Goal: Navigation & Orientation: Find specific page/section

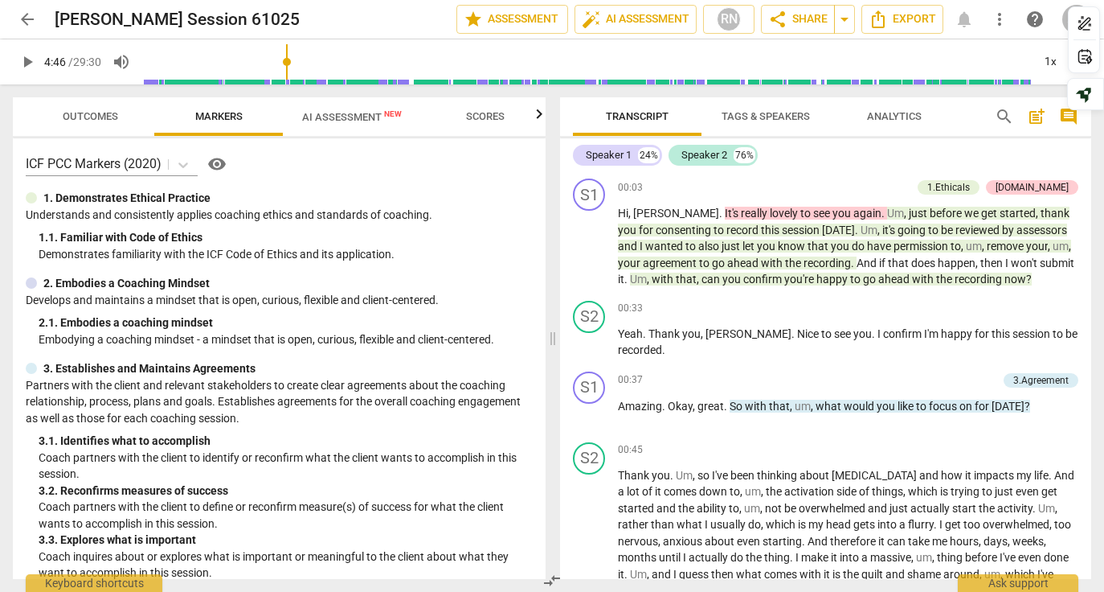
scroll to position [947, 0]
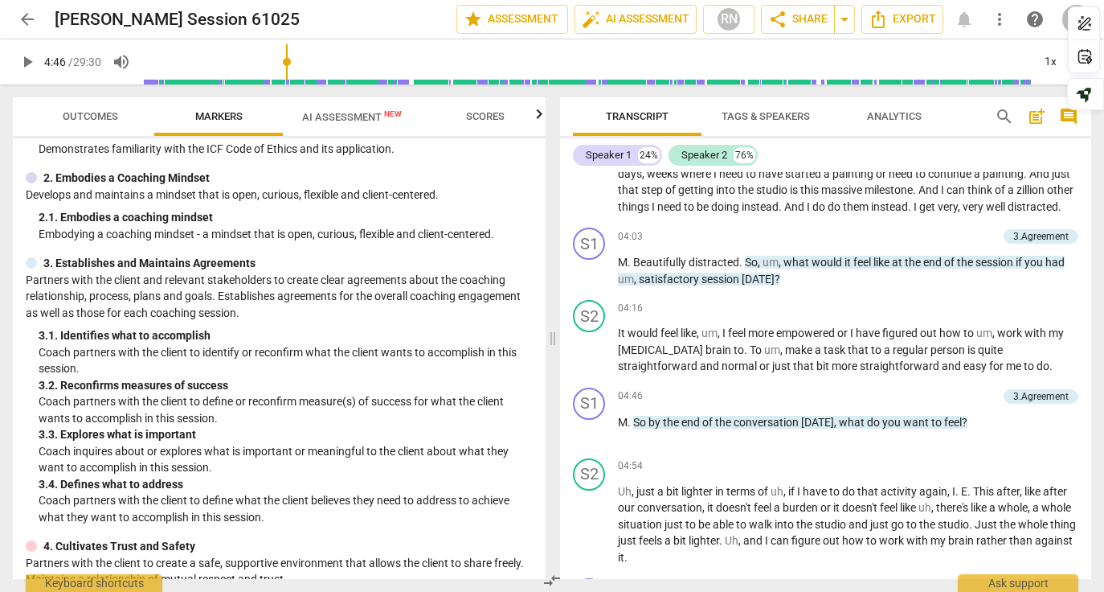
click at [23, 23] on span "arrow_back" at bounding box center [27, 19] width 19 height 19
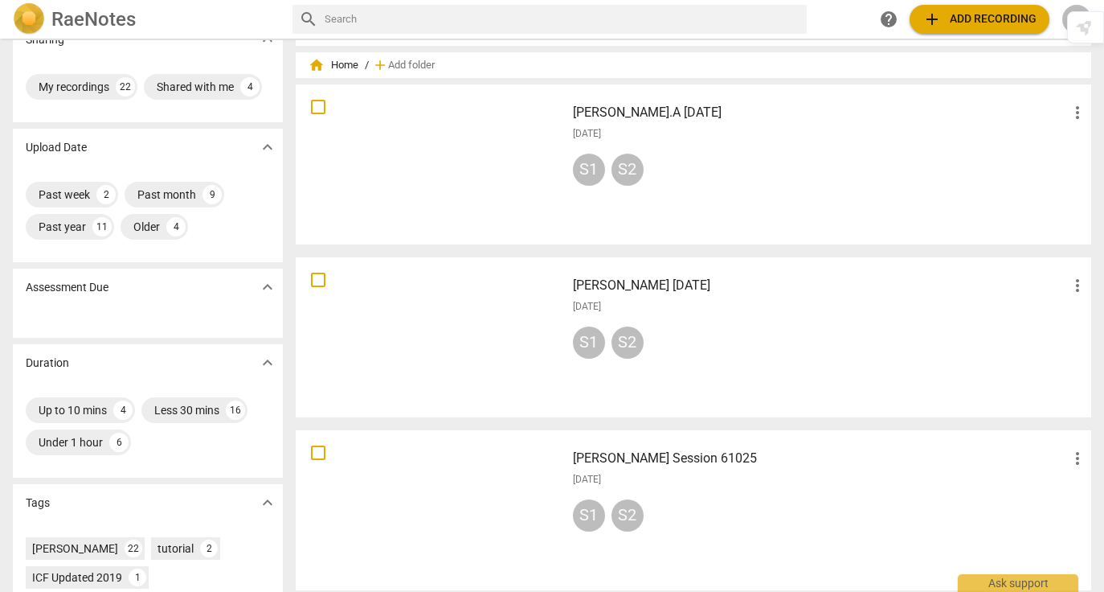
scroll to position [4, 0]
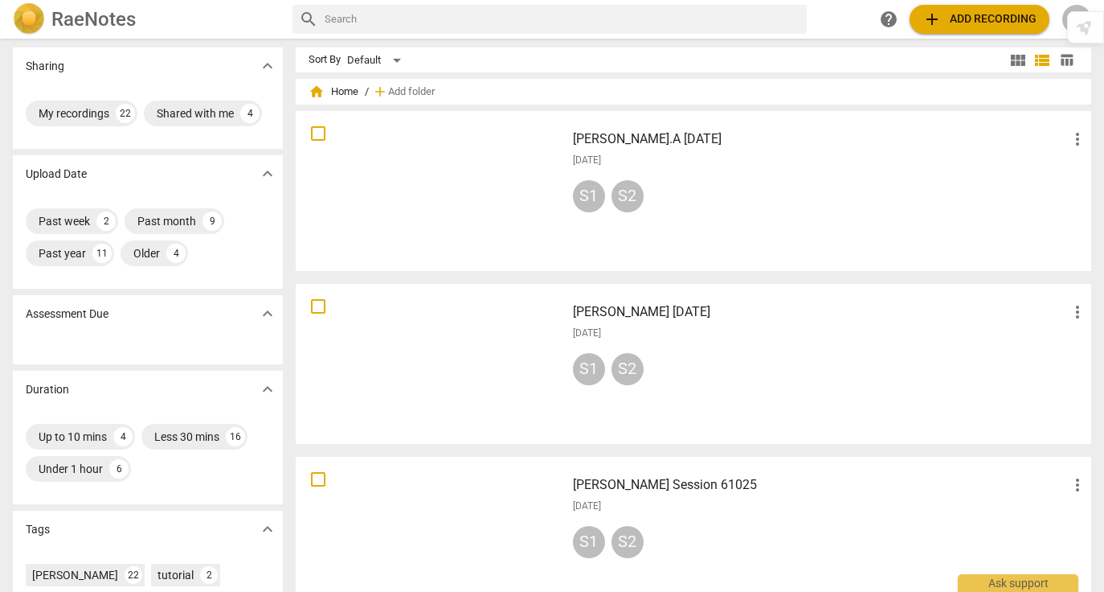
click at [397, 198] on div at bounding box center [430, 191] width 259 height 149
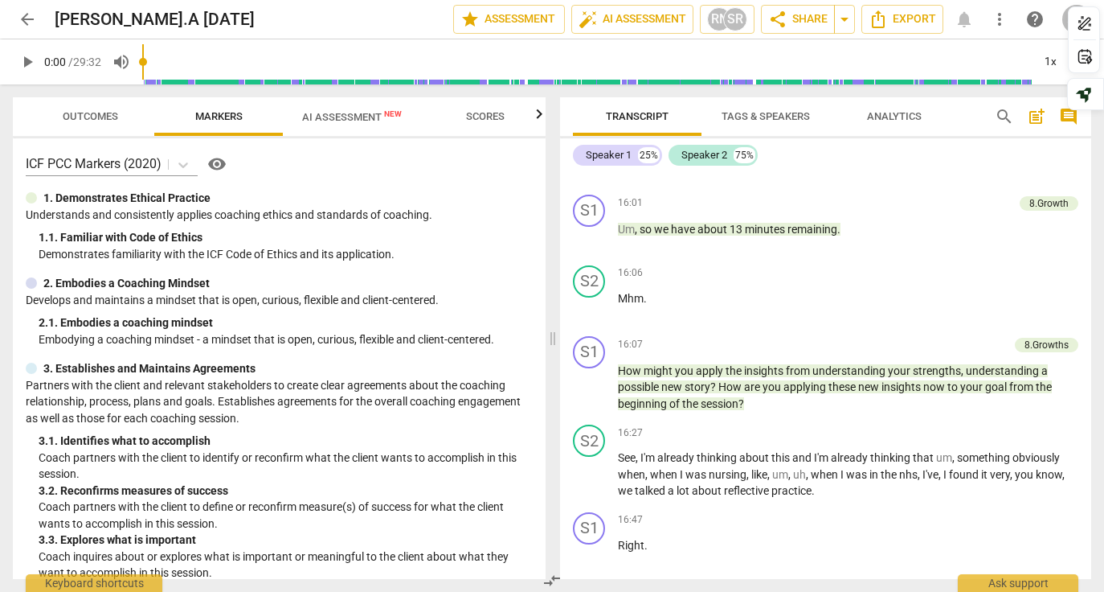
scroll to position [6144, 0]
click at [26, 19] on span "arrow_back" at bounding box center [27, 19] width 19 height 19
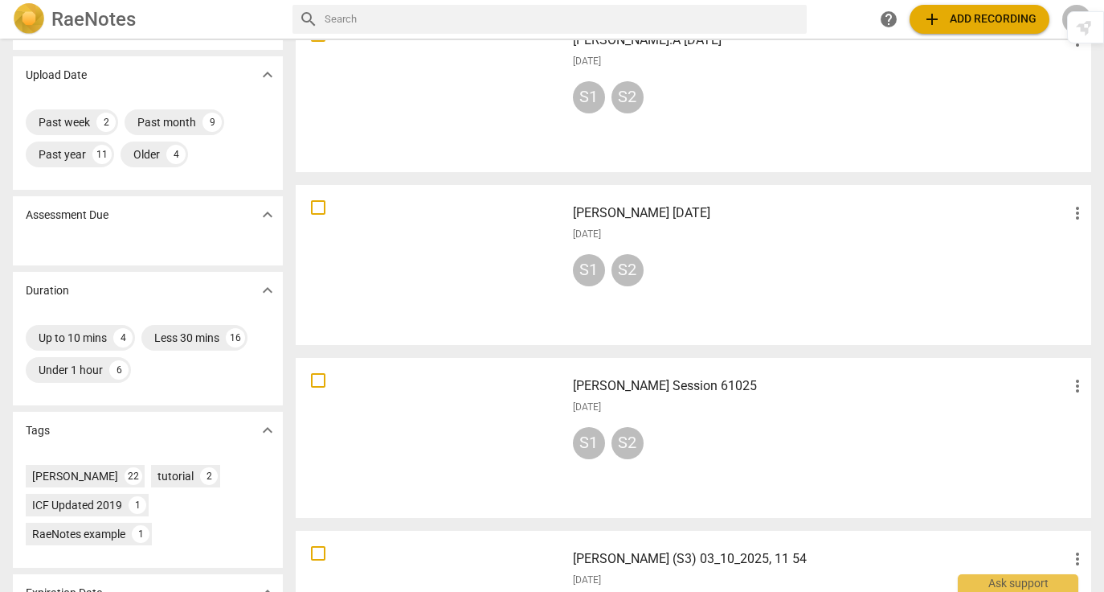
scroll to position [104, 0]
click at [469, 398] on div at bounding box center [430, 436] width 259 height 149
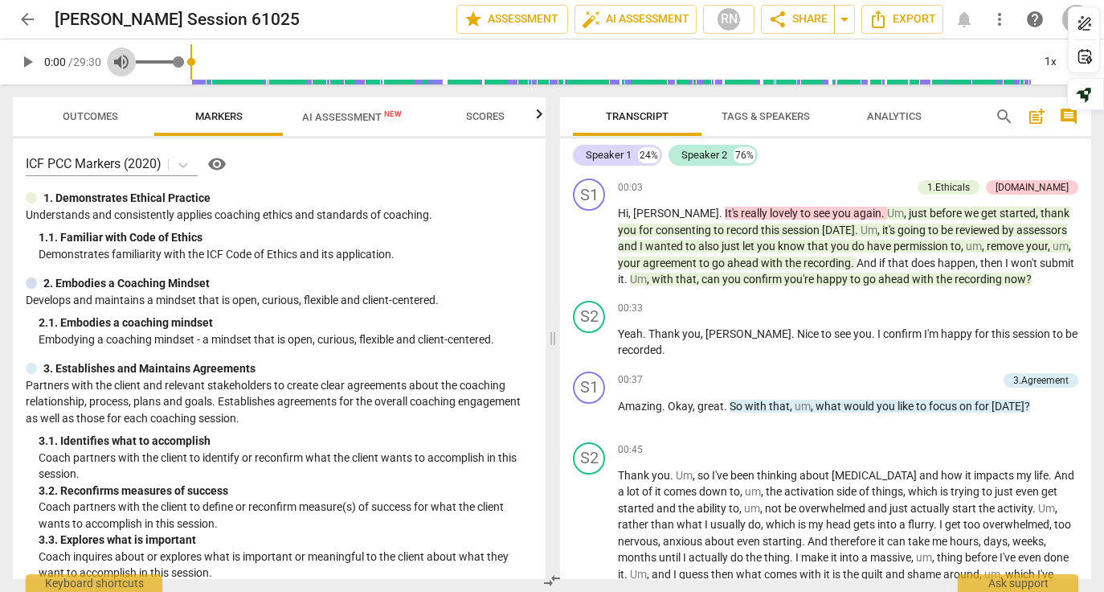
click at [123, 60] on span "volume_up" at bounding box center [121, 61] width 19 height 19
click at [126, 64] on span "volume_off" at bounding box center [121, 61] width 19 height 19
type input "1"
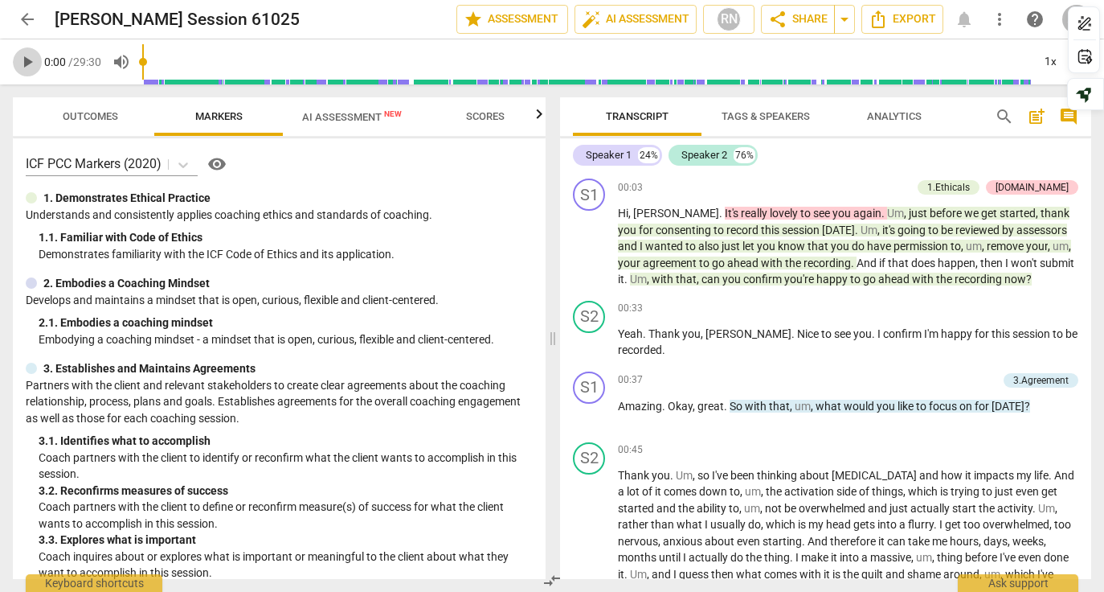
click at [25, 64] on span "play_arrow" at bounding box center [27, 61] width 19 height 19
click at [940, 67] on input "range" at bounding box center [587, 61] width 890 height 51
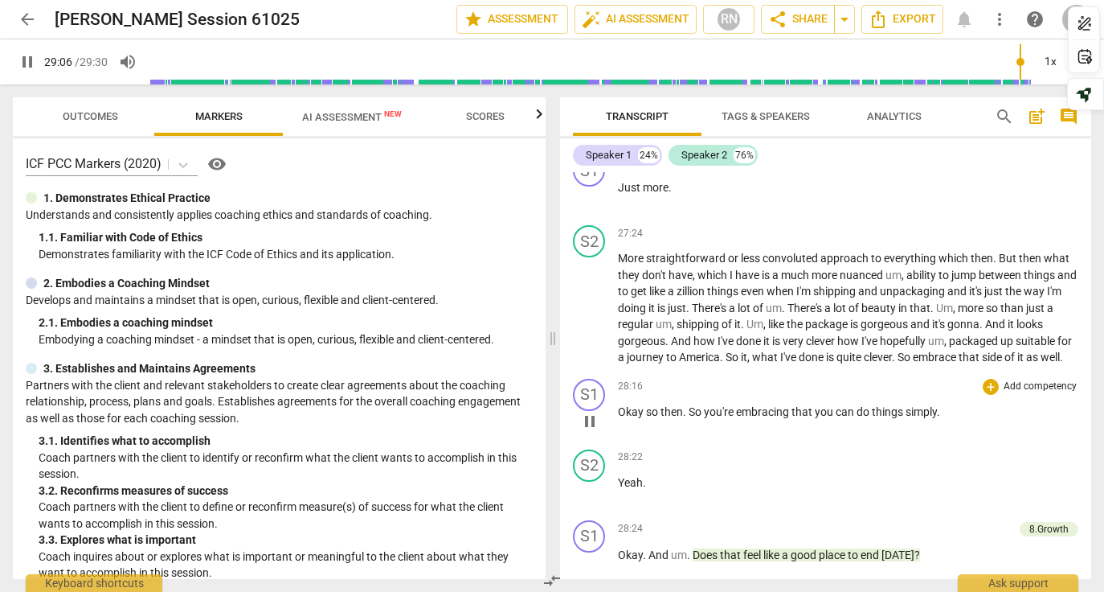
scroll to position [7768, 0]
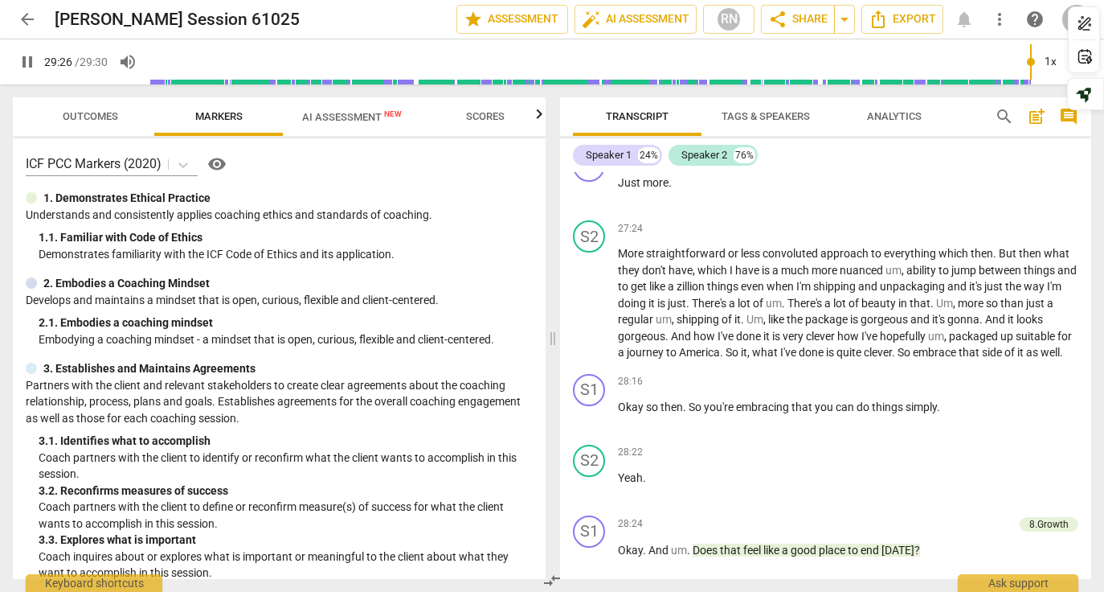
type input "1766"
click at [30, 19] on span "arrow_back" at bounding box center [27, 19] width 19 height 19
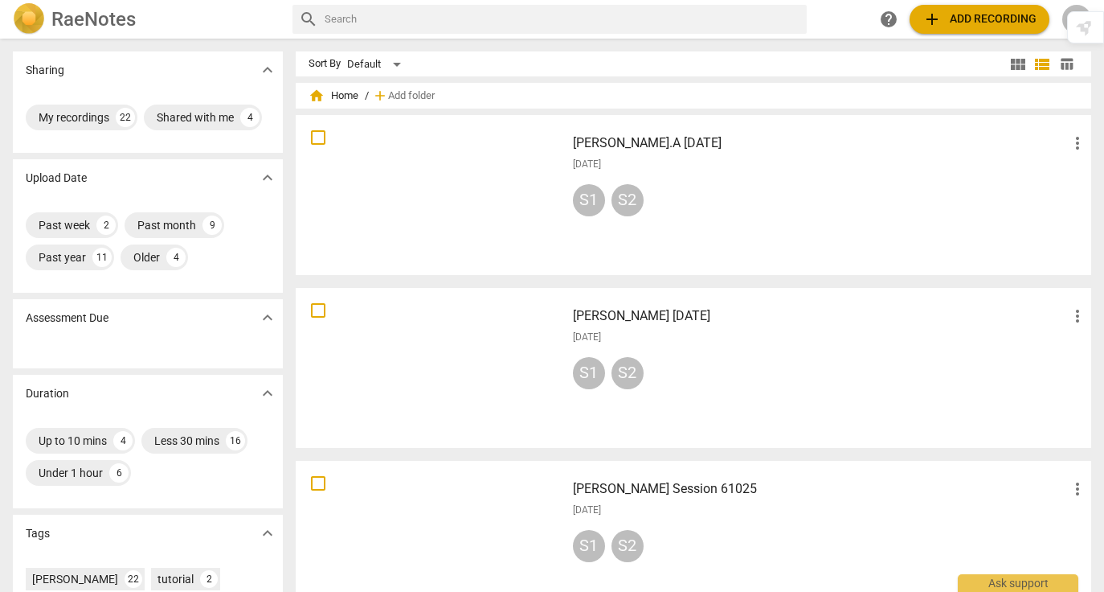
click at [409, 374] on div at bounding box center [430, 367] width 259 height 149
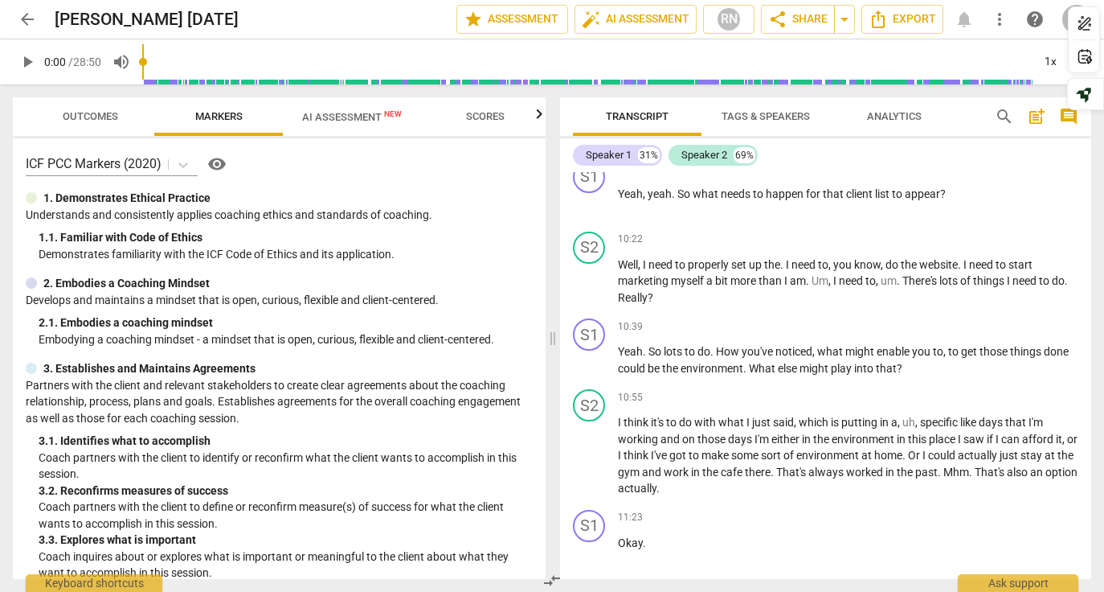
scroll to position [3829, 0]
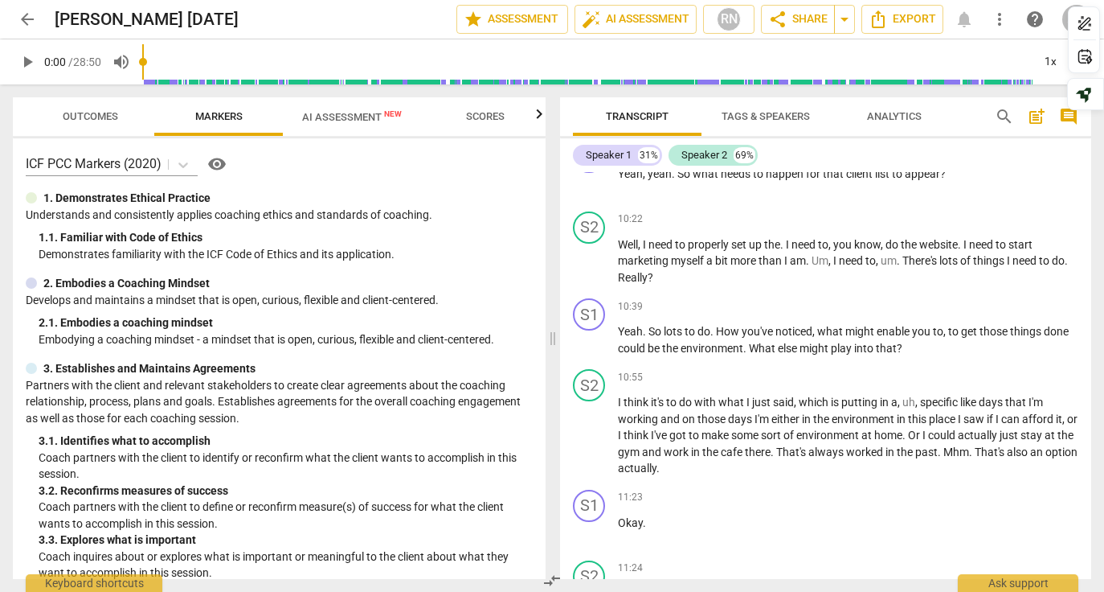
click at [32, 22] on span "arrow_back" at bounding box center [27, 19] width 19 height 19
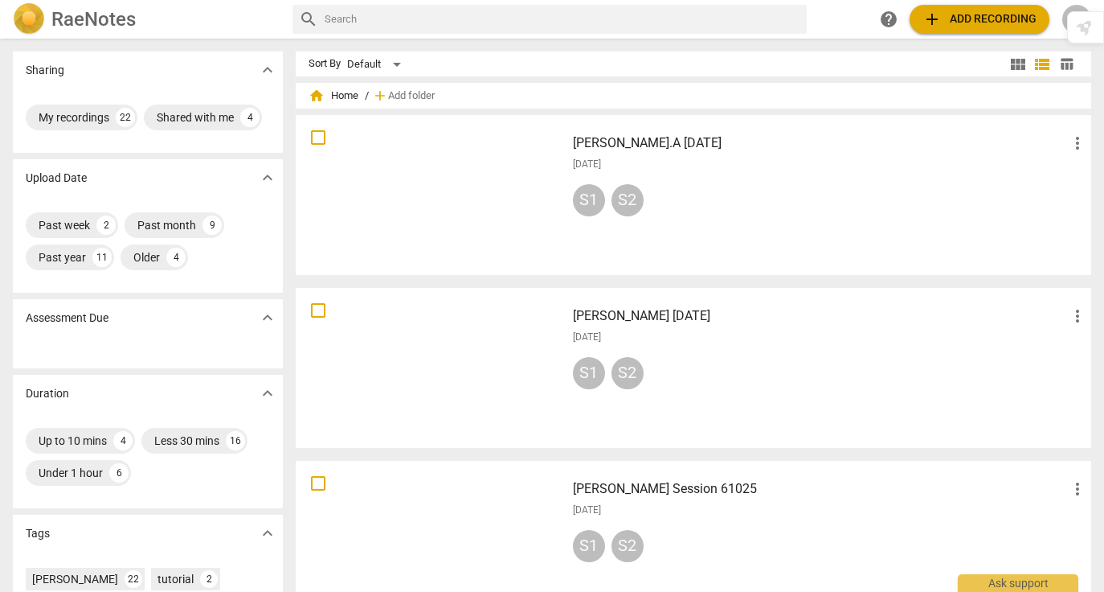
click at [463, 491] on div at bounding box center [430, 540] width 259 height 149
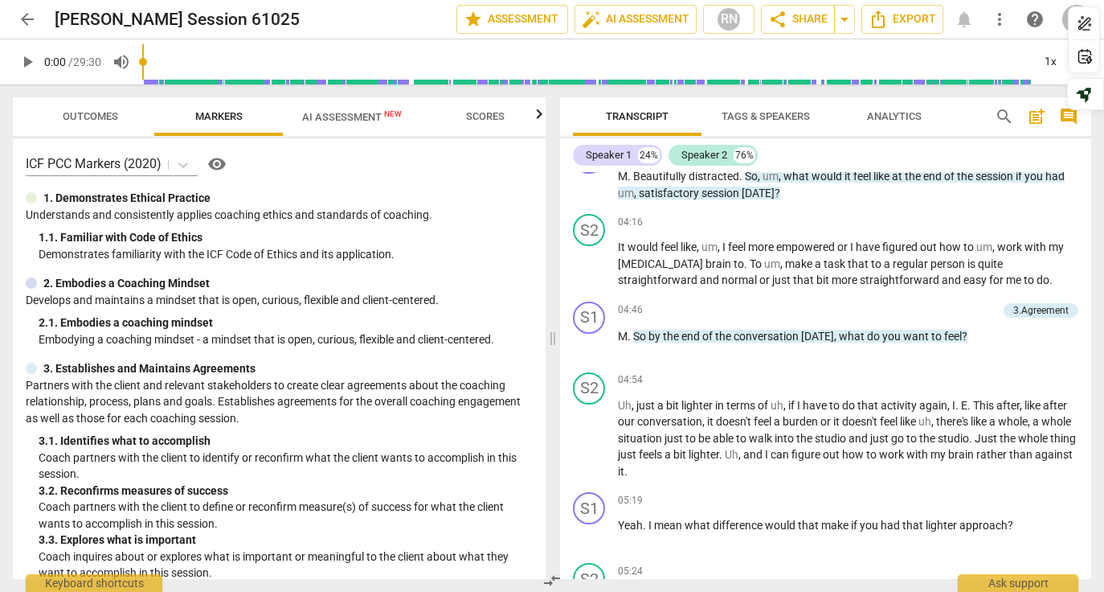
scroll to position [1125, 0]
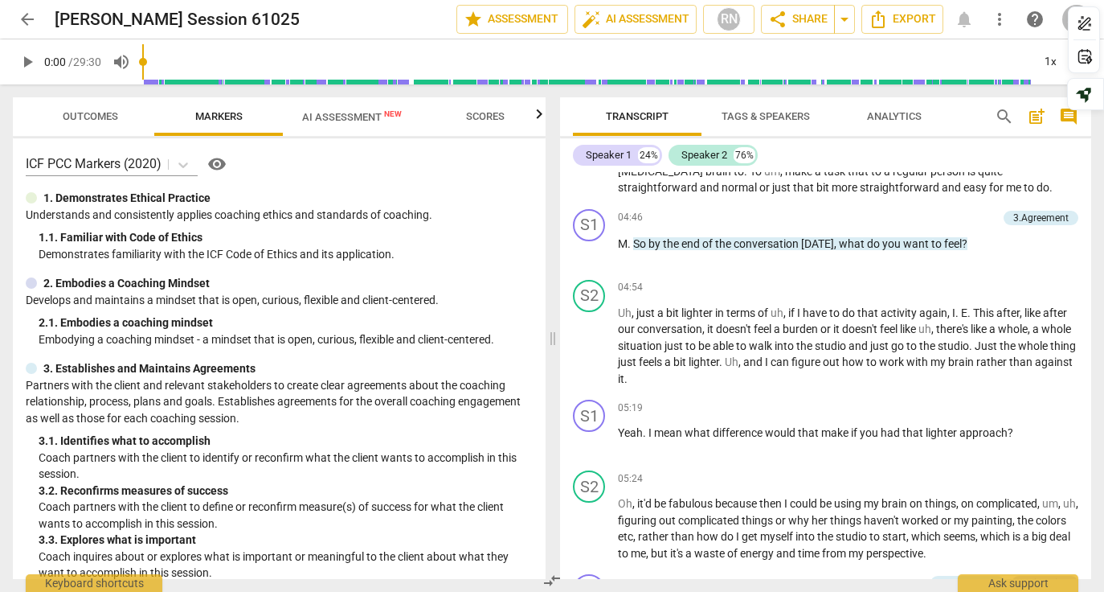
click at [1001, 115] on span "search" at bounding box center [1004, 116] width 19 height 19
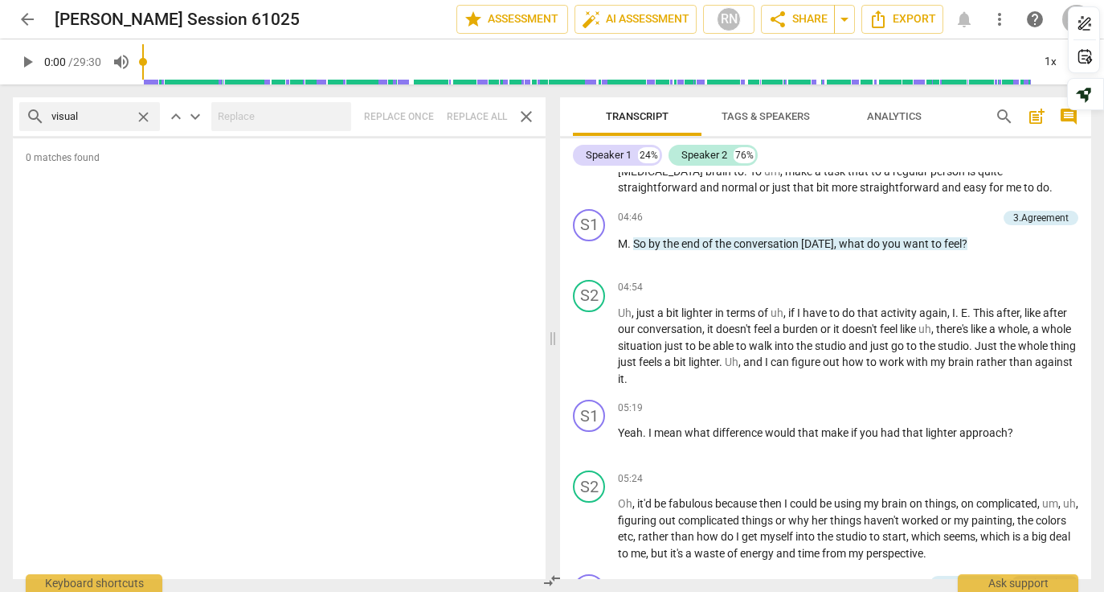
type input "visual"
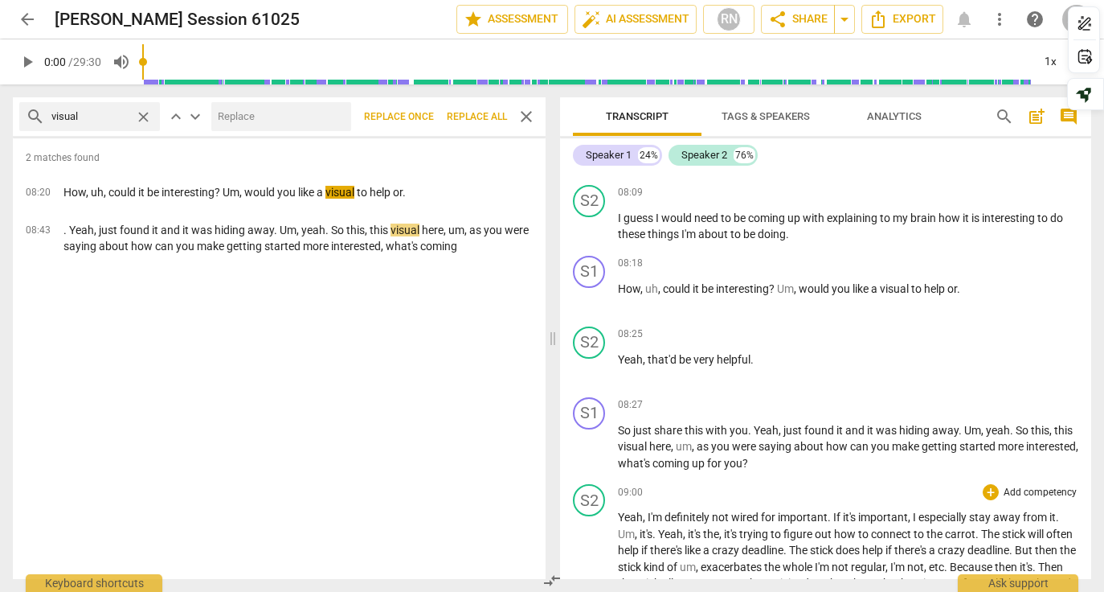
scroll to position [2014, 0]
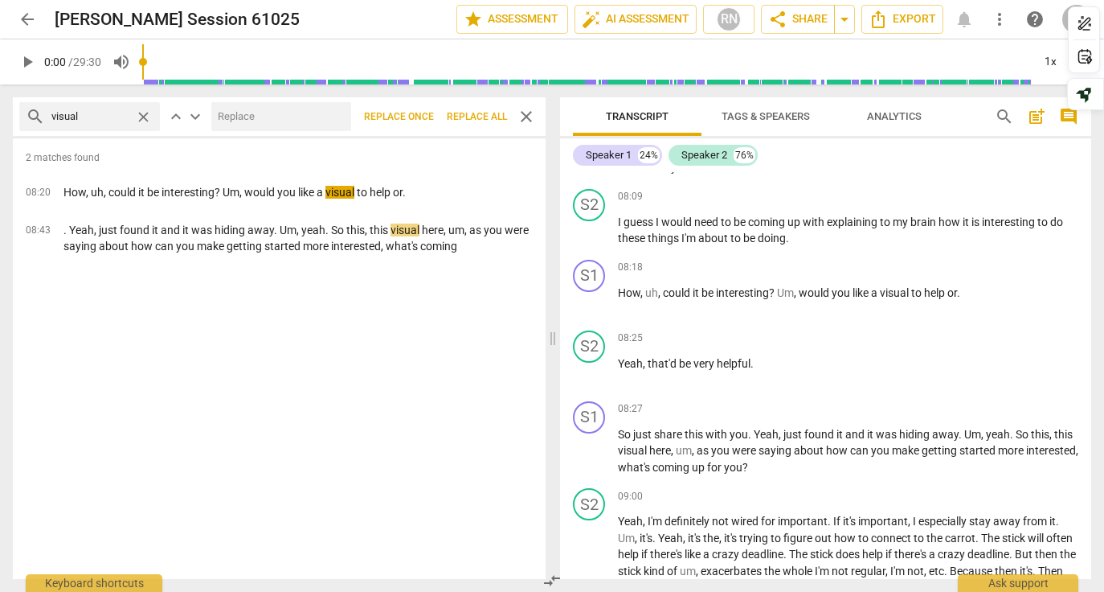
click at [23, 23] on span "arrow_back" at bounding box center [27, 19] width 19 height 19
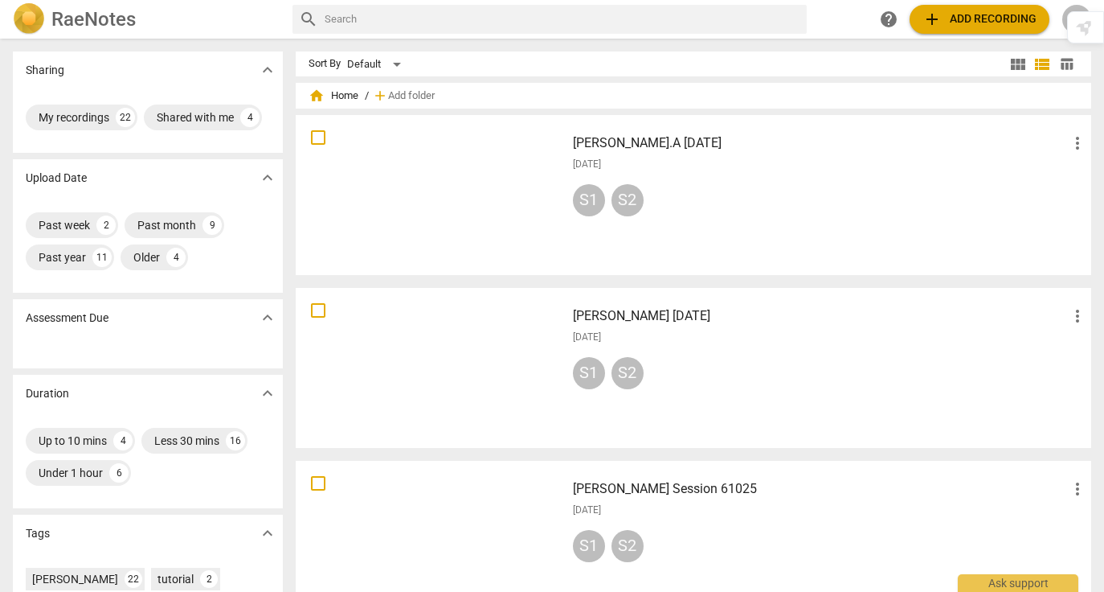
click at [411, 346] on div at bounding box center [430, 367] width 259 height 149
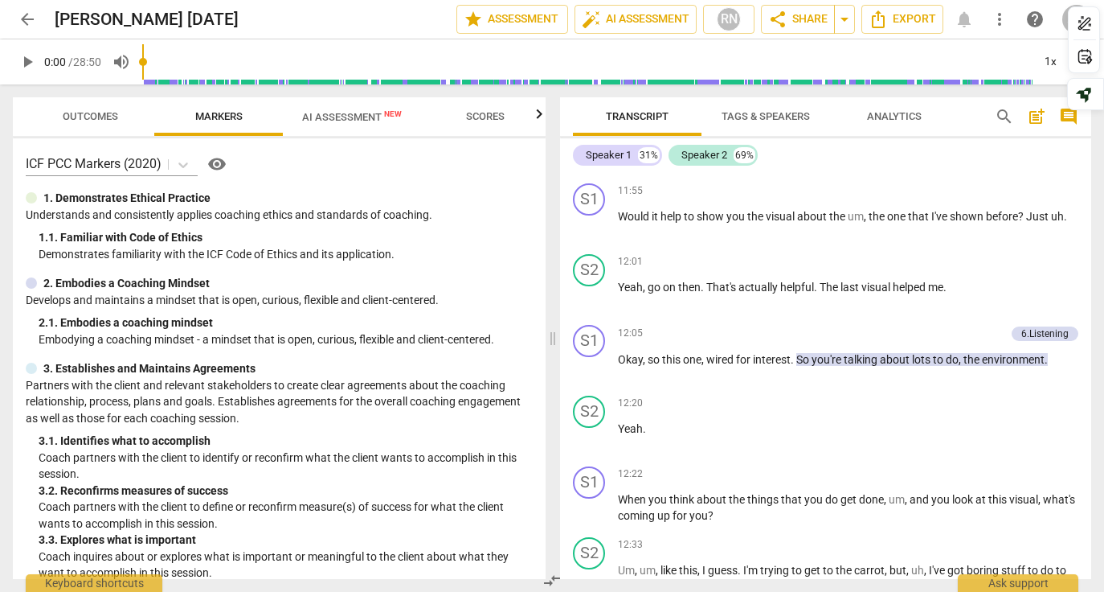
scroll to position [4420, 0]
